Goal: Information Seeking & Learning: Learn about a topic

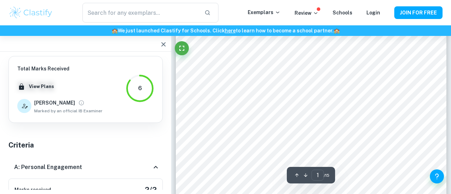
scroll to position [42, 0]
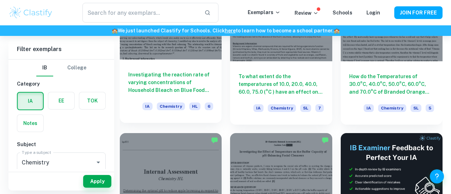
scroll to position [2480, 0]
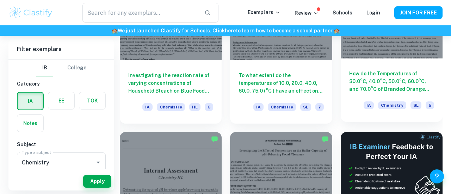
click at [406, 73] on h6 "How do the Temperatures of 30.0°C, 40.0°C, 50.0°C, 60.0°C, and 70.0°C of Brande…" at bounding box center [391, 81] width 85 height 23
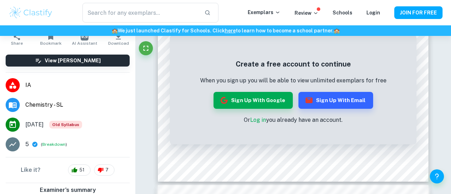
scroll to position [92, 0]
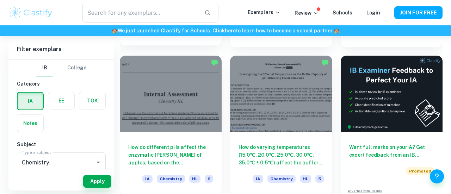
scroll to position [2558, 0]
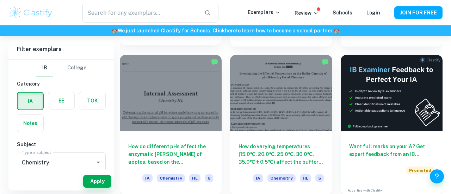
click at [181, 100] on div at bounding box center [171, 93] width 102 height 77
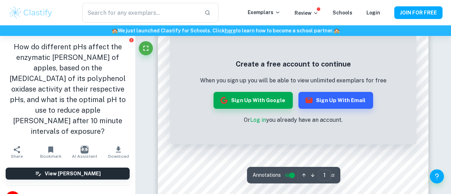
scroll to position [90, 0]
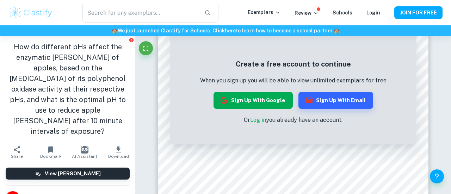
click at [263, 102] on button "Sign up with Google" at bounding box center [253, 100] width 79 height 17
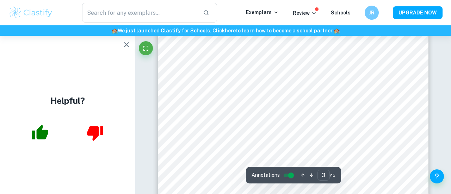
scroll to position [955, 0]
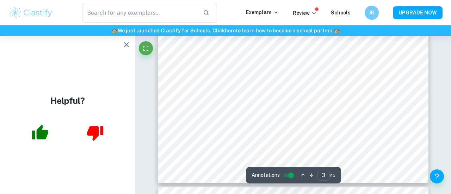
type input "4"
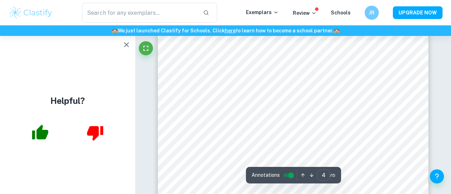
scroll to position [1212, 0]
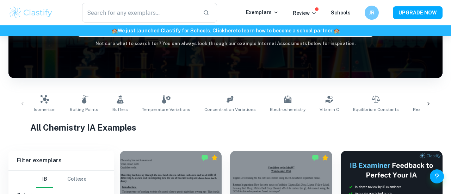
scroll to position [89, 0]
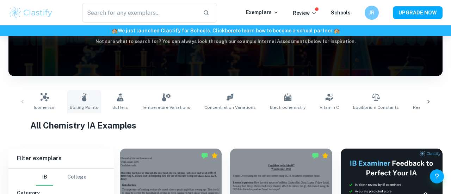
click at [86, 98] on link "Boiling Points" at bounding box center [84, 101] width 34 height 23
type input "Boiling Points"
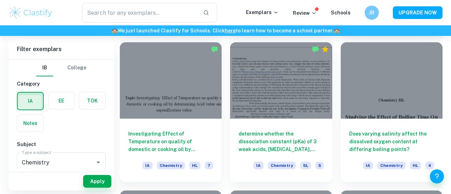
scroll to position [790, 0]
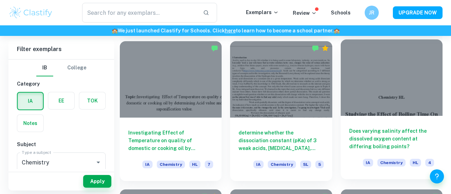
click at [362, 101] on div at bounding box center [392, 77] width 102 height 77
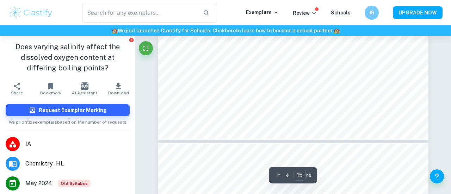
type input "16"
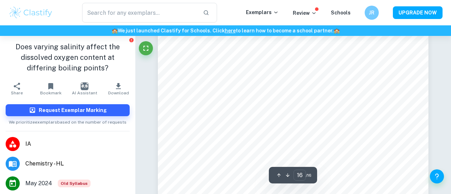
scroll to position [6035, 0]
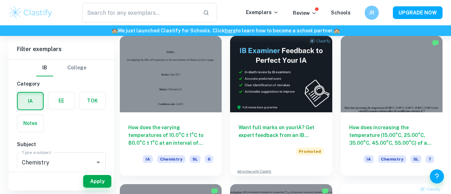
scroll to position [1834, 0]
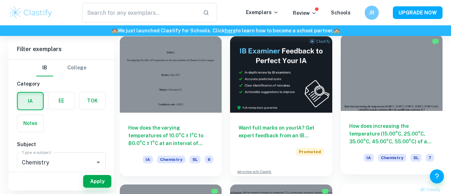
click at [411, 149] on div "How does increasing the temperature (15.00​°C, 25.00°C, 35.00°C, 45.00°C, 55.00…" at bounding box center [392, 142] width 102 height 63
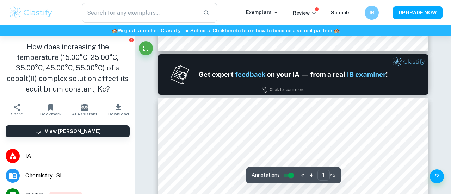
type input "2"
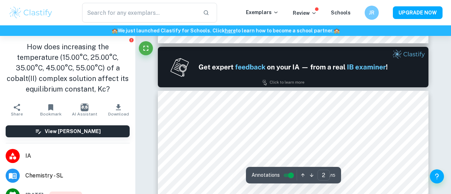
scroll to position [347, 0]
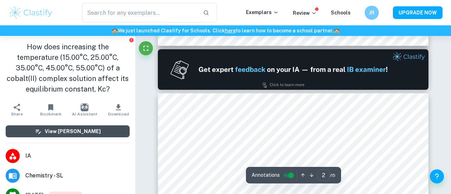
click at [95, 128] on button "View [PERSON_NAME]" at bounding box center [68, 132] width 124 height 12
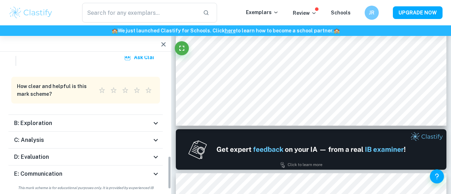
scroll to position [405, 0]
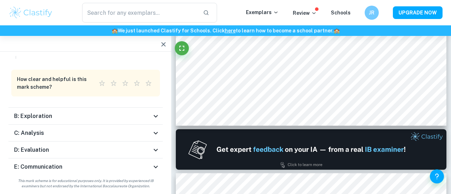
click at [113, 138] on div "C: Analysis" at bounding box center [85, 133] width 154 height 17
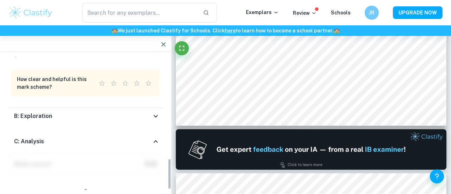
scroll to position [676, 0]
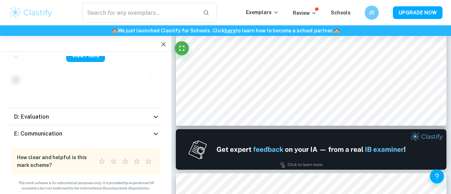
click at [112, 119] on div "D: Evaluation" at bounding box center [85, 117] width 154 height 17
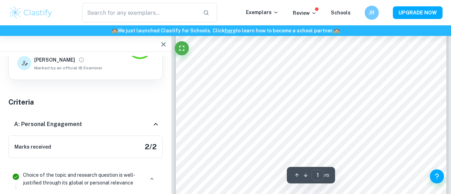
scroll to position [0, 0]
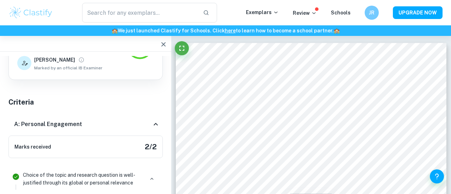
click at [163, 47] on icon "button" at bounding box center [163, 44] width 8 height 8
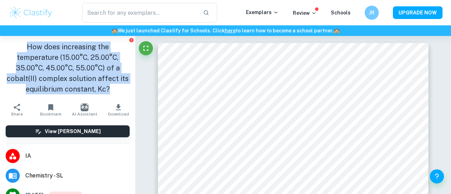
drag, startPoint x: 6, startPoint y: 46, endPoint x: 102, endPoint y: 86, distance: 103.3
click at [102, 86] on h1 "How does increasing the temperature (15.00​°C, 25.00°C, 35.00°C, 45.00°C, 55.00…" at bounding box center [68, 68] width 124 height 53
copy h1 "How does increasing the temperature (15.00​°C, 25.00°C, 35.00°C, 45.00°C, 55.00…"
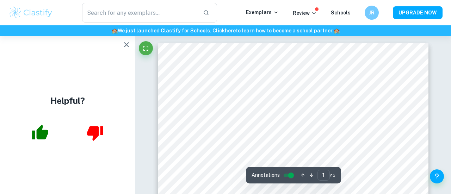
click at [124, 45] on icon "button" at bounding box center [126, 45] width 8 height 8
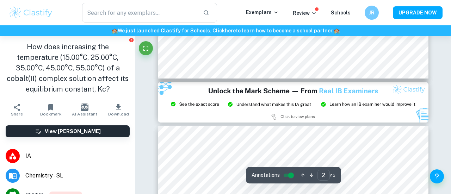
scroll to position [728, 0]
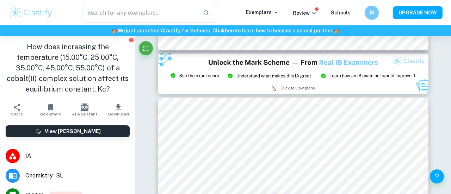
type input "3"
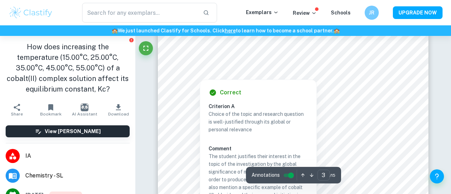
scroll to position [896, 0]
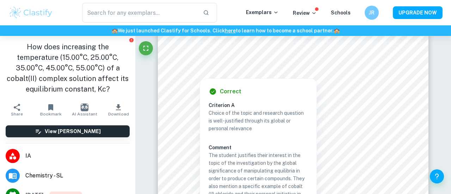
click at [238, 85] on div "Correct Criterion A Choice of the topic and research question is well-justified…" at bounding box center [258, 164] width 116 height 171
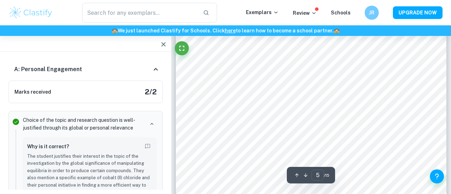
scroll to position [1536, 0]
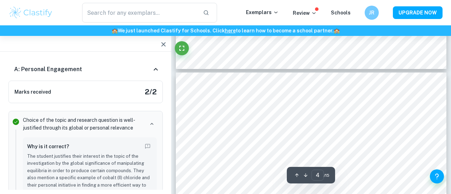
type input "3"
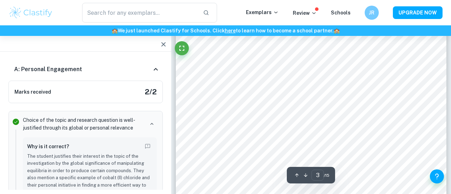
scroll to position [818, 0]
